Goal: Obtain resource: Download file/media

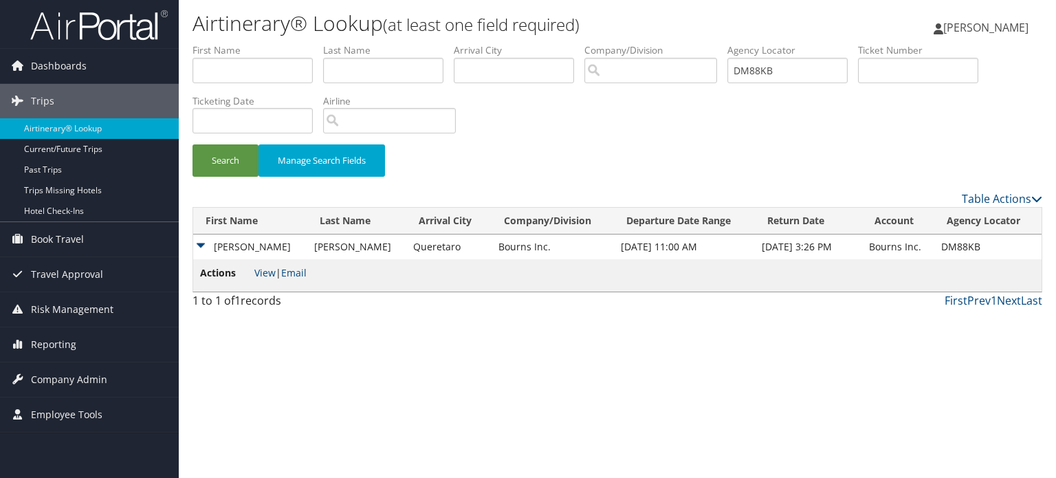
drag, startPoint x: 857, startPoint y: 72, endPoint x: 832, endPoint y: 72, distance: 25.4
click at [836, 72] on li "Agency Locator DM88KB" at bounding box center [792, 68] width 131 height 50
drag, startPoint x: 832, startPoint y: 72, endPoint x: 434, endPoint y: 89, distance: 398.5
click at [472, 43] on ul "First Name Last Name Departure City Arrival City Company/Division Airport/City …" at bounding box center [618, 43] width 850 height 0
click at [778, 67] on input "text" at bounding box center [787, 70] width 120 height 25
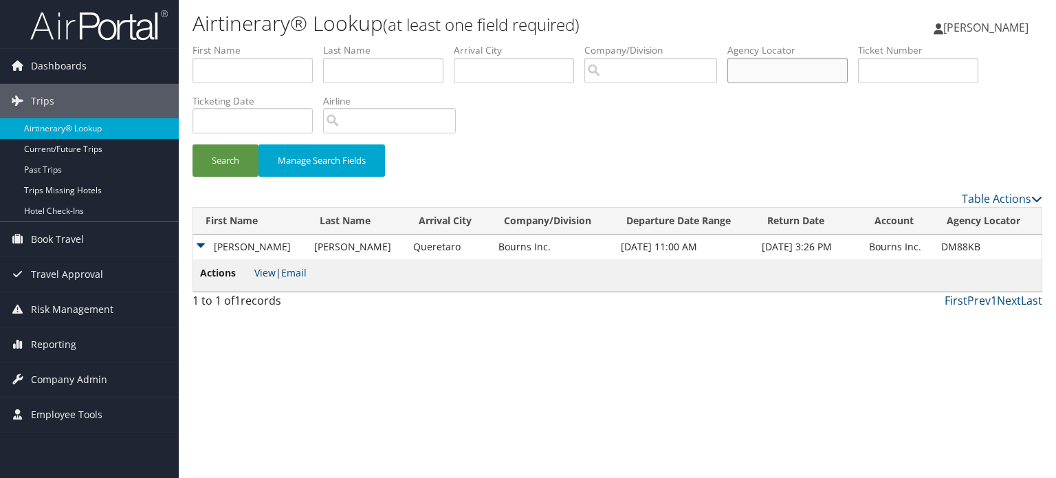
paste input "DLYXX7"
type input "DLYXX7"
click at [226, 162] on button "Search" at bounding box center [226, 160] width 66 height 32
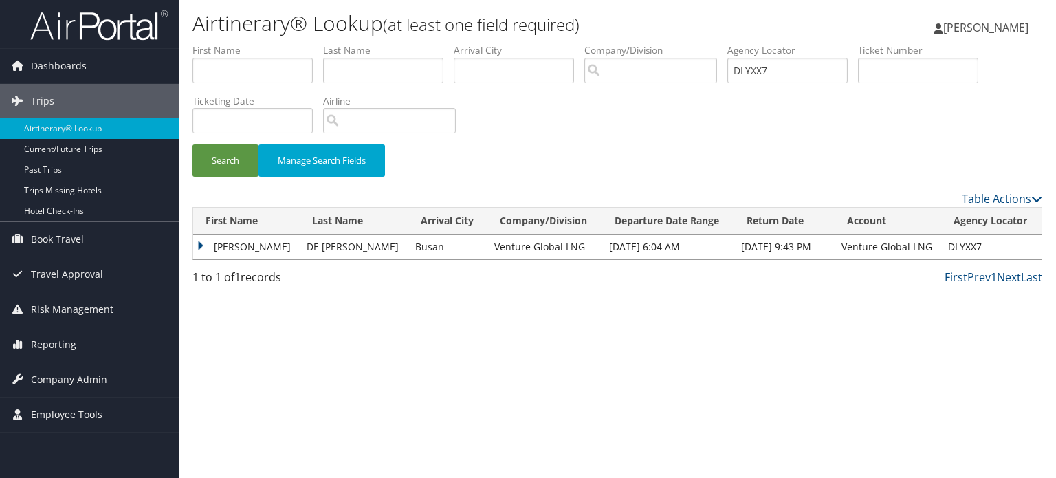
click at [202, 247] on td "EZEQUIEL AGUSTIN" at bounding box center [246, 246] width 107 height 25
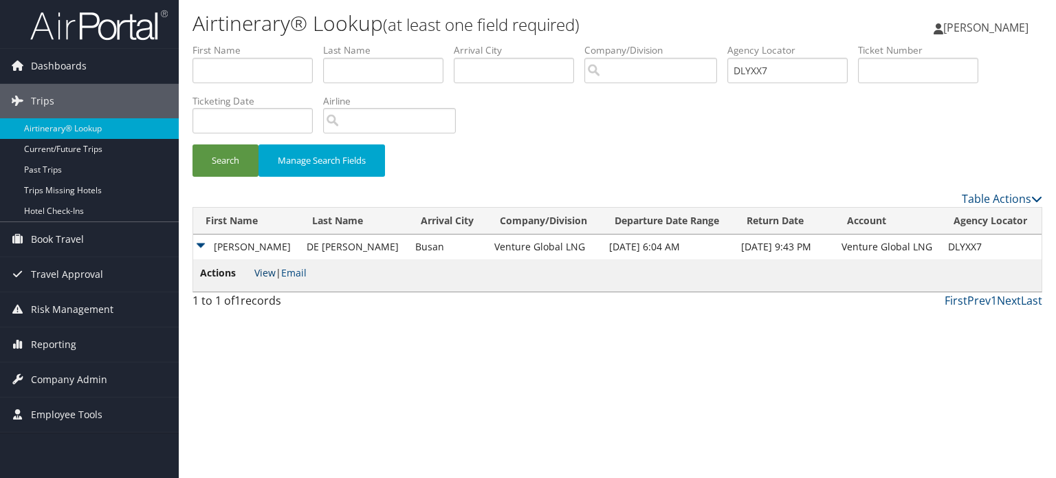
click at [257, 272] on link "View" at bounding box center [264, 272] width 21 height 13
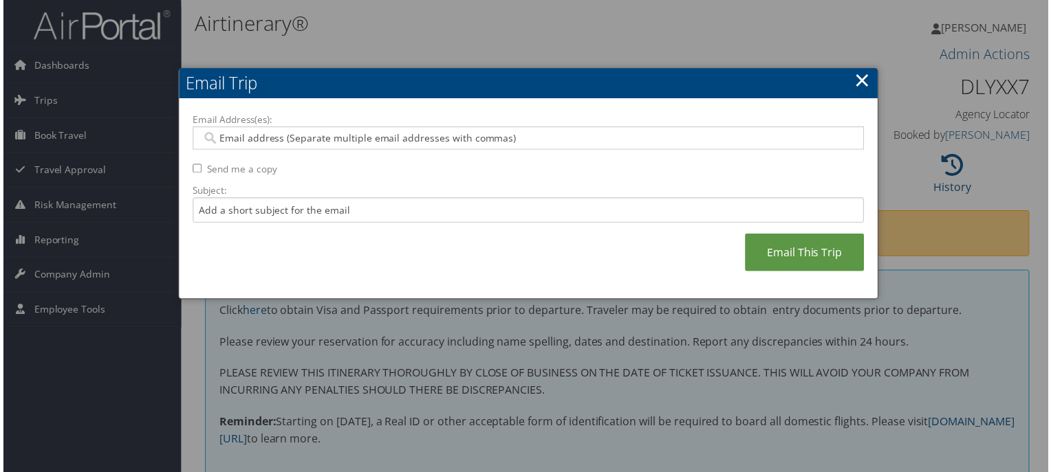
click at [866, 82] on link "×" at bounding box center [864, 81] width 16 height 28
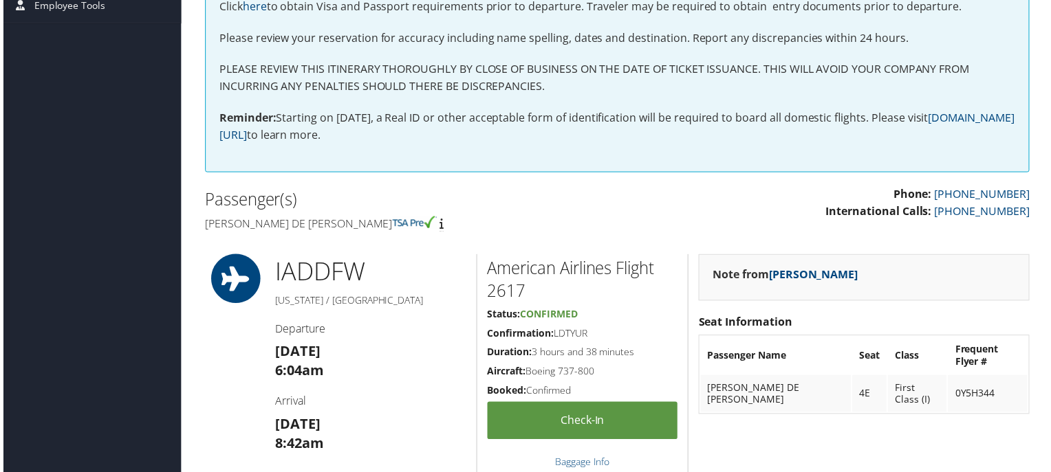
scroll to position [344, 0]
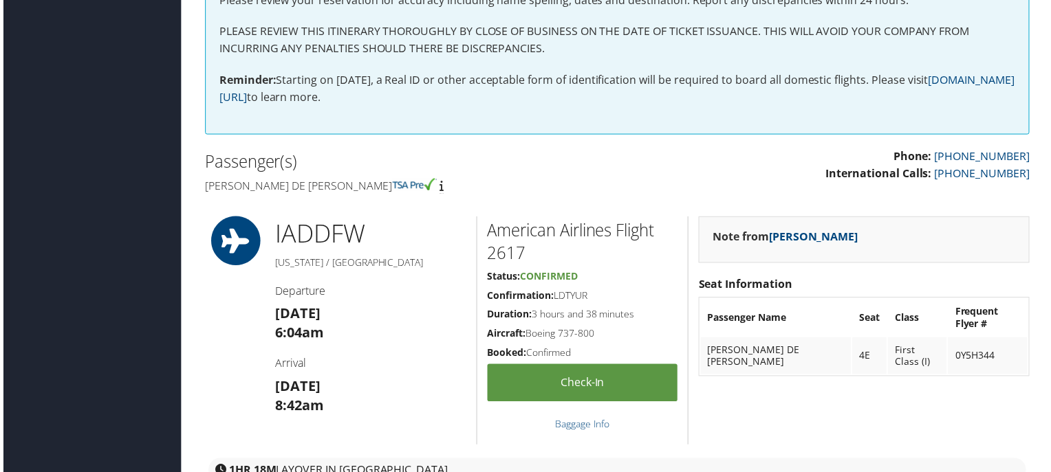
click at [214, 187] on h4 "Ezequiel agustin De Mario" at bounding box center [405, 186] width 404 height 15
drag, startPoint x: 214, startPoint y: 187, endPoint x: 322, endPoint y: 190, distance: 108.0
click at [322, 190] on h4 "Ezequiel agustin De Mario" at bounding box center [405, 186] width 404 height 15
copy h4 "Ezequiel agustin De Mario"
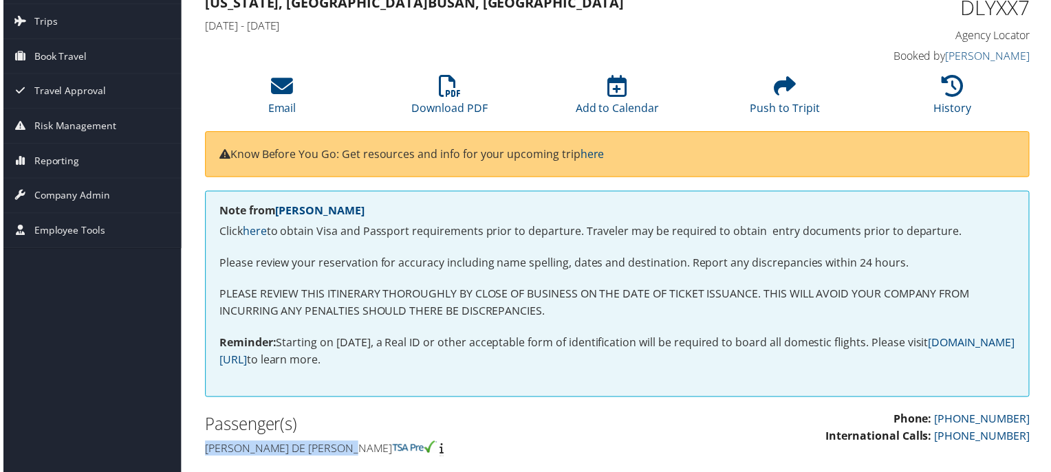
scroll to position [69, 0]
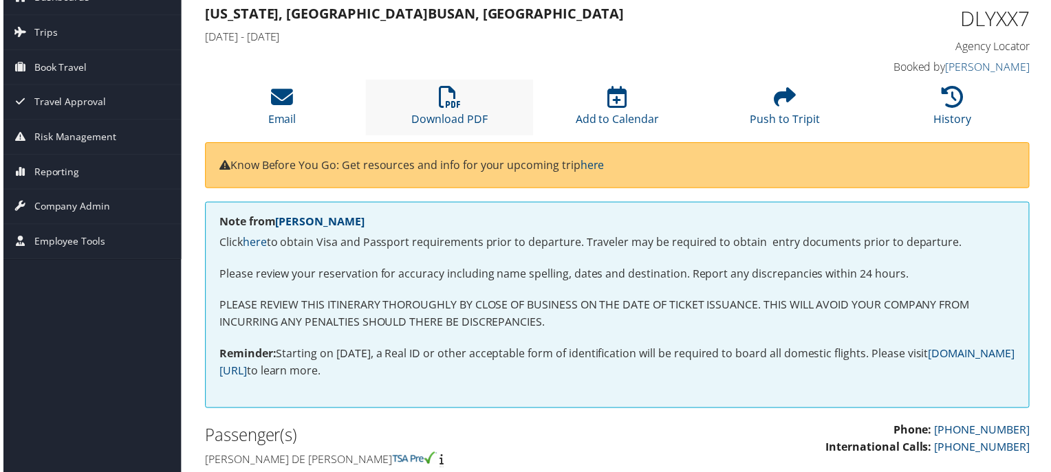
click at [459, 96] on li "Download PDF" at bounding box center [448, 108] width 168 height 56
